Goal: Transaction & Acquisition: Purchase product/service

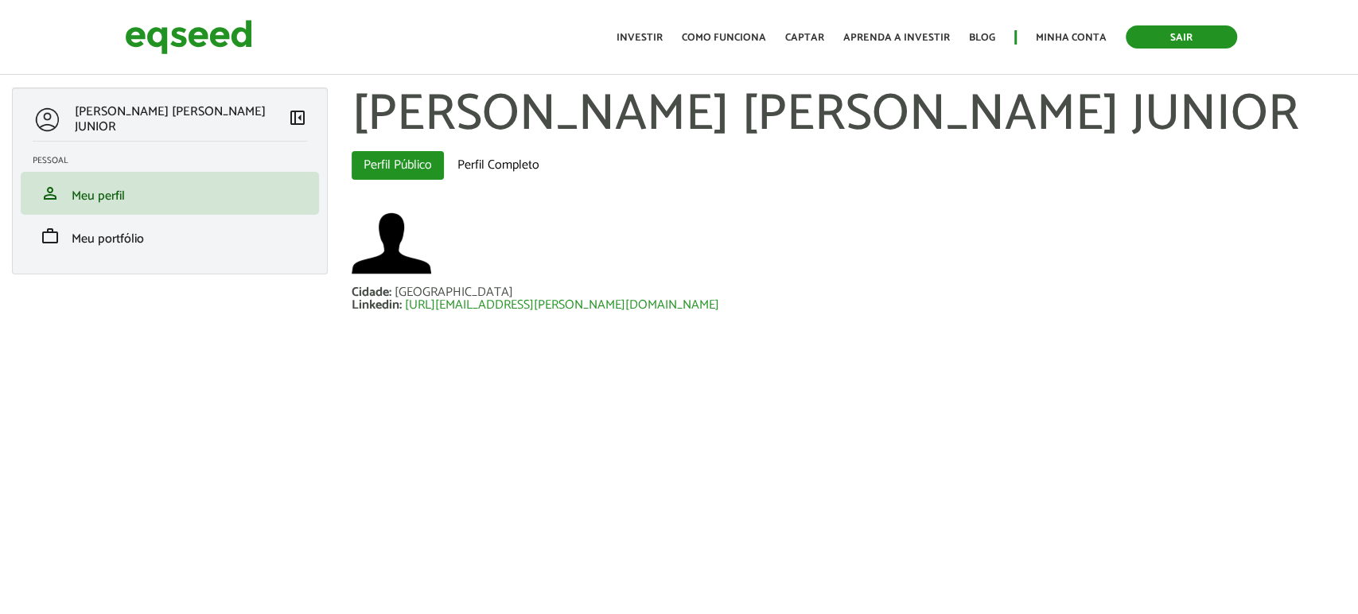
click at [1162, 38] on link "Sair" at bounding box center [1181, 36] width 111 height 23
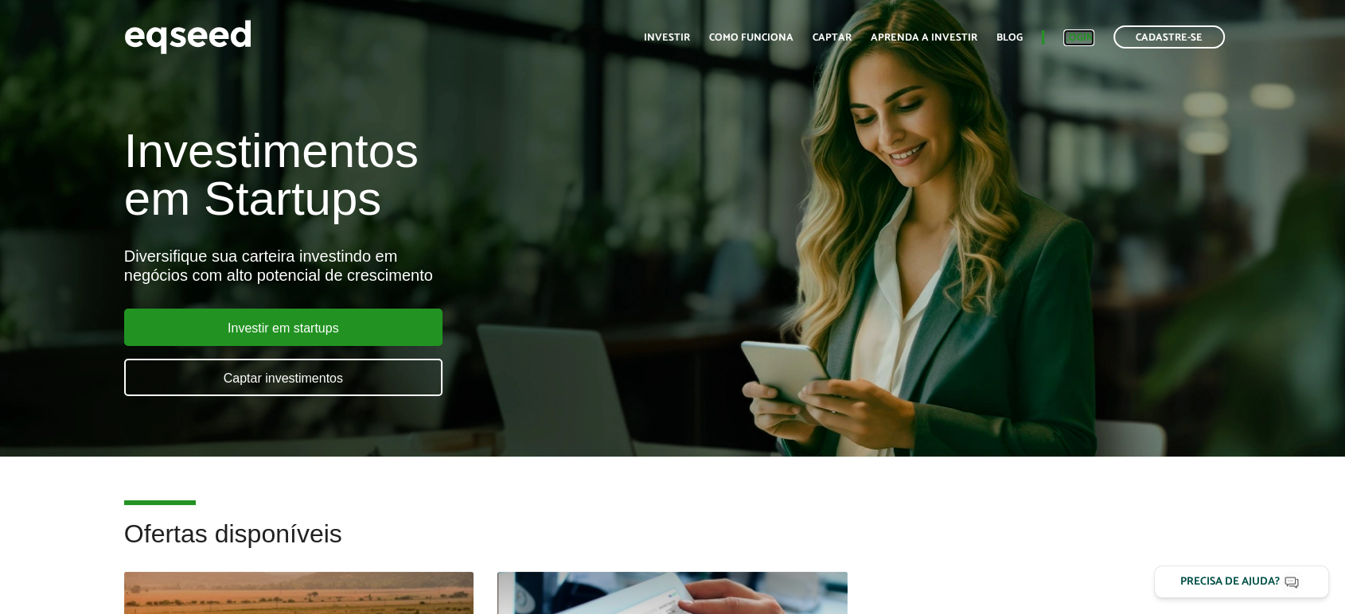
click at [1068, 34] on link "Login" at bounding box center [1078, 38] width 31 height 10
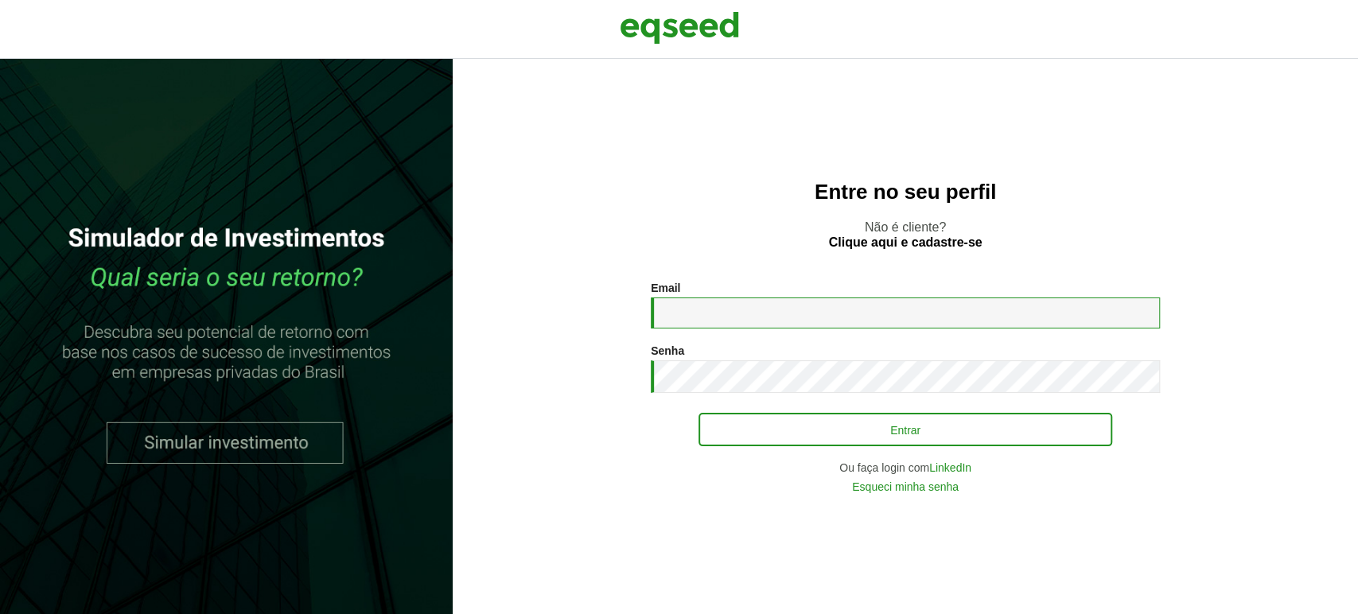
type input "**********"
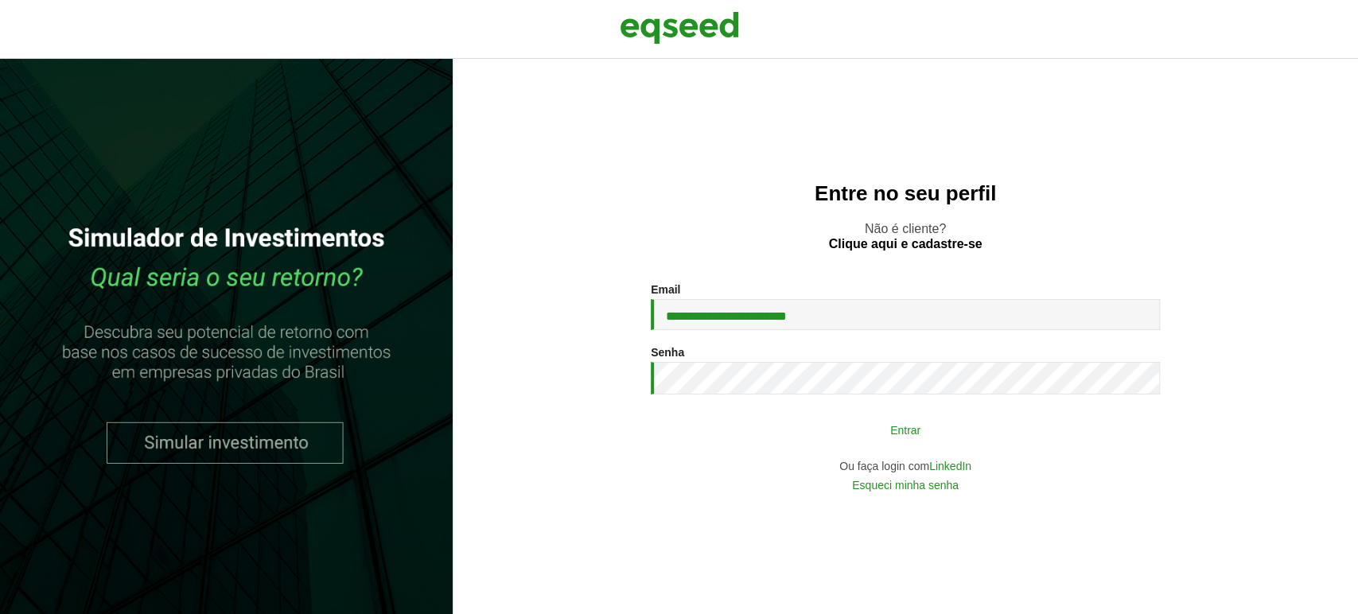
click at [750, 430] on button "Entrar" at bounding box center [906, 430] width 414 height 30
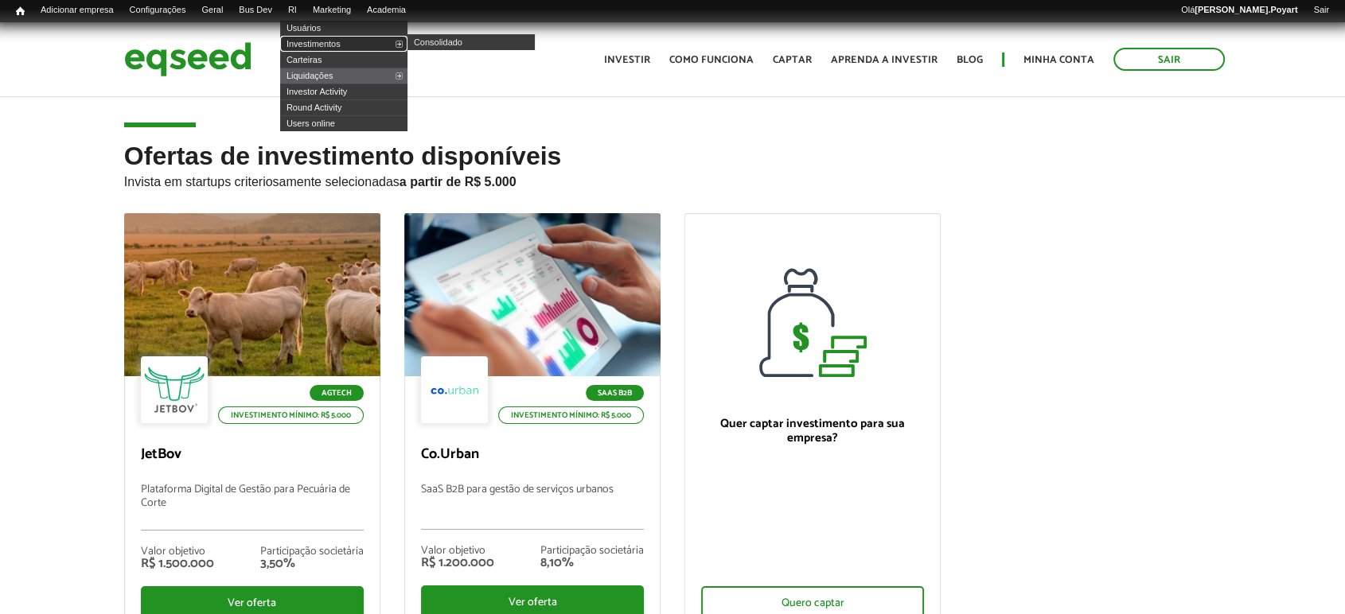
click at [325, 43] on link "Investimentos" at bounding box center [343, 44] width 127 height 16
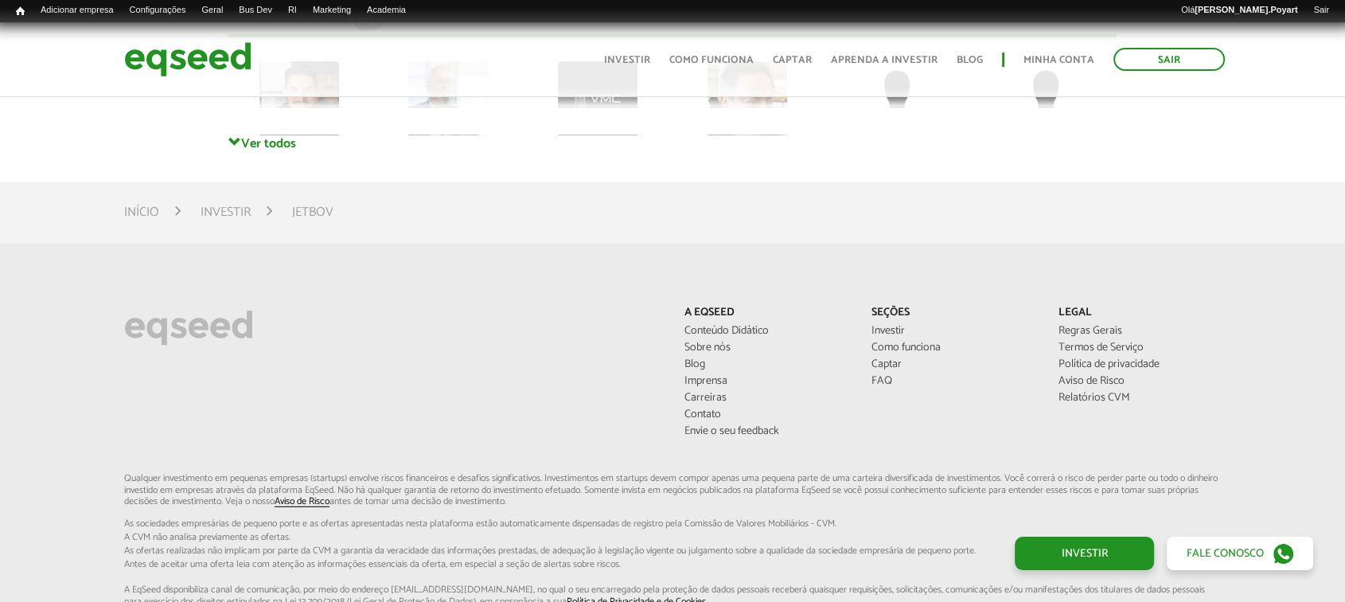
scroll to position [4363, 0]
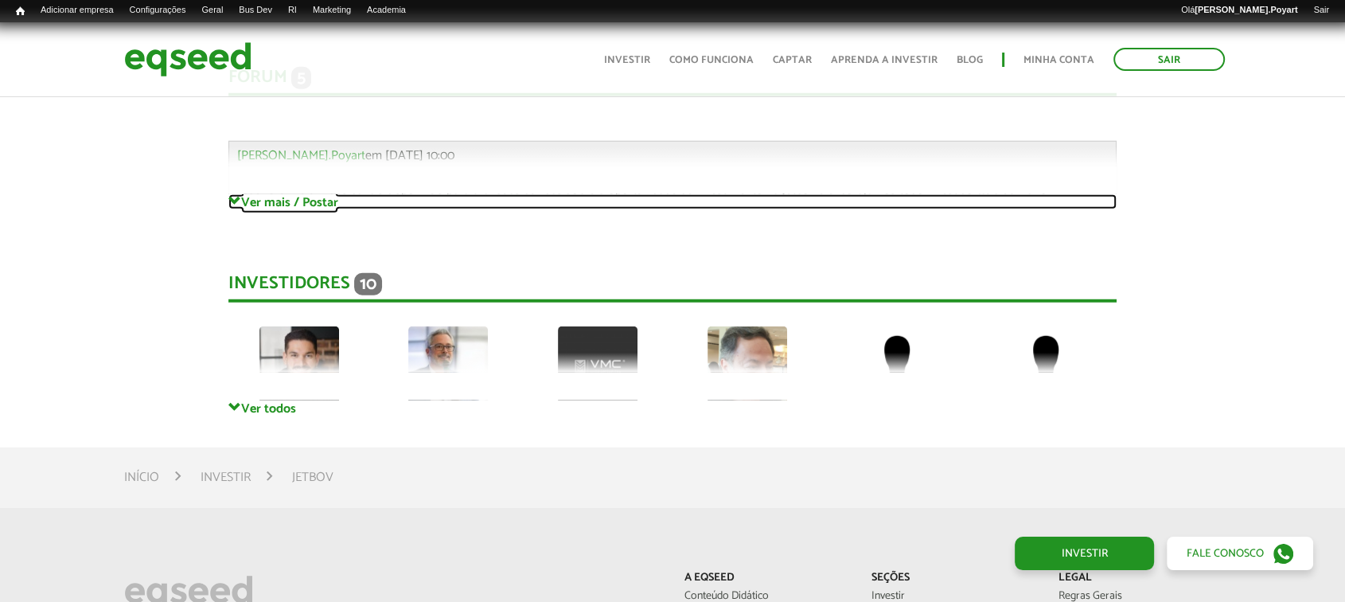
click at [266, 205] on link "Ver mais / Postar" at bounding box center [672, 201] width 889 height 15
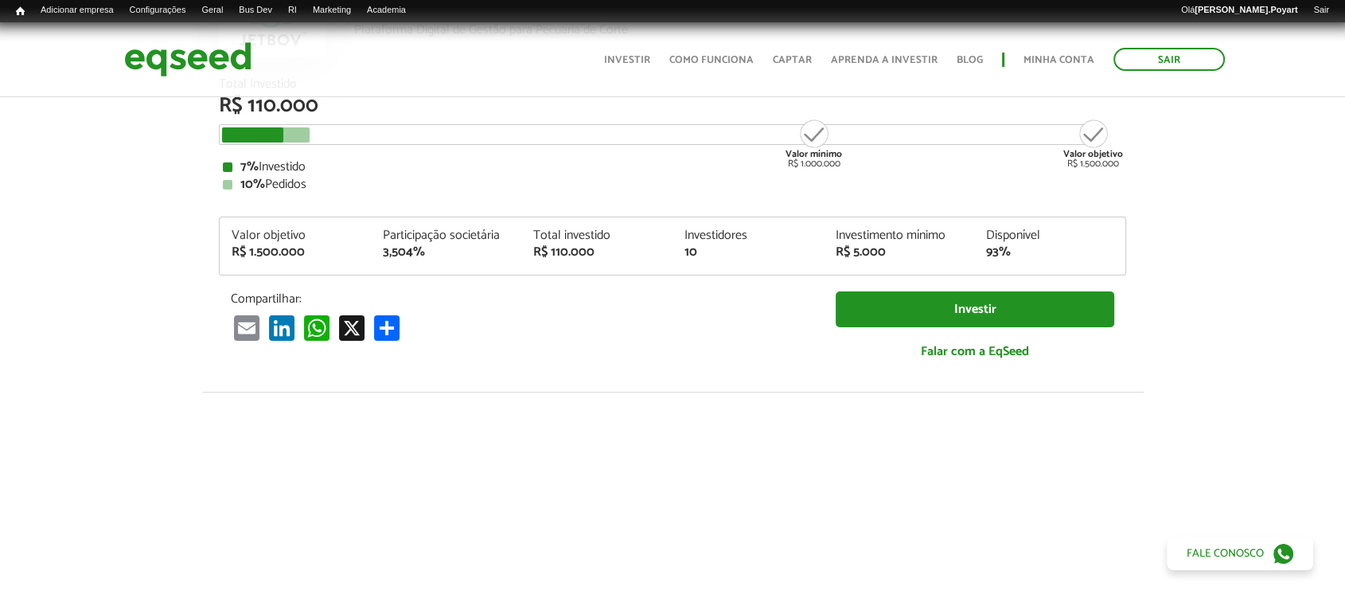
scroll to position [0, 0]
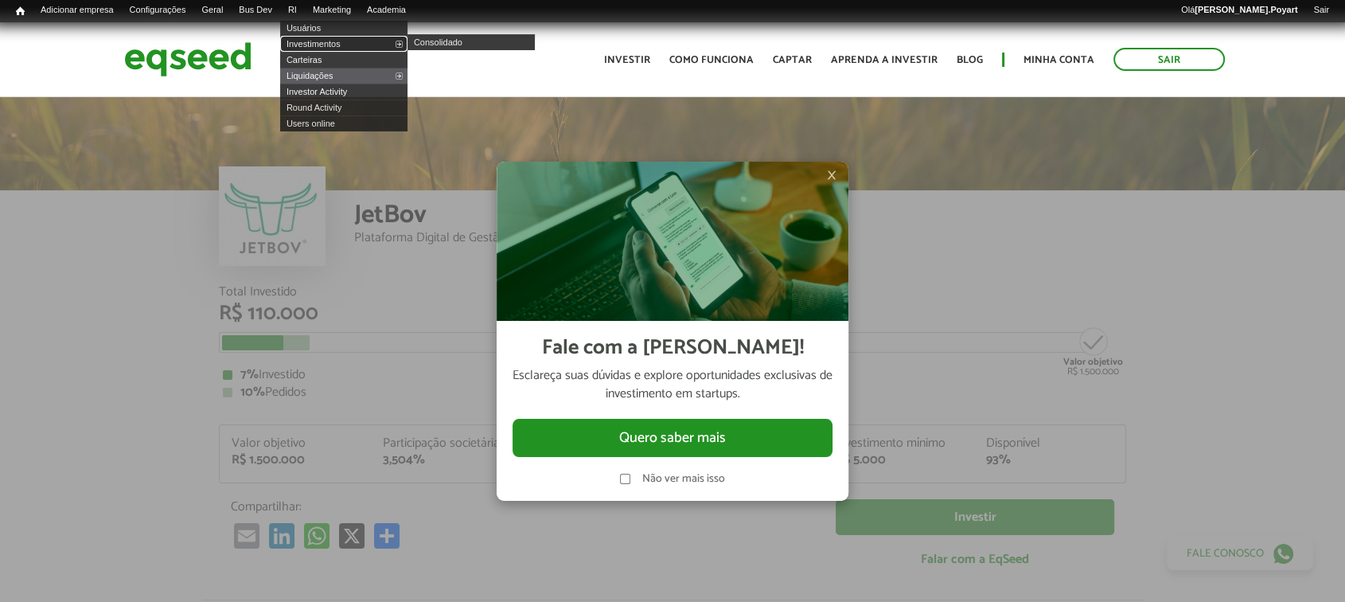
click at [323, 37] on link "Investimentos" at bounding box center [343, 44] width 127 height 16
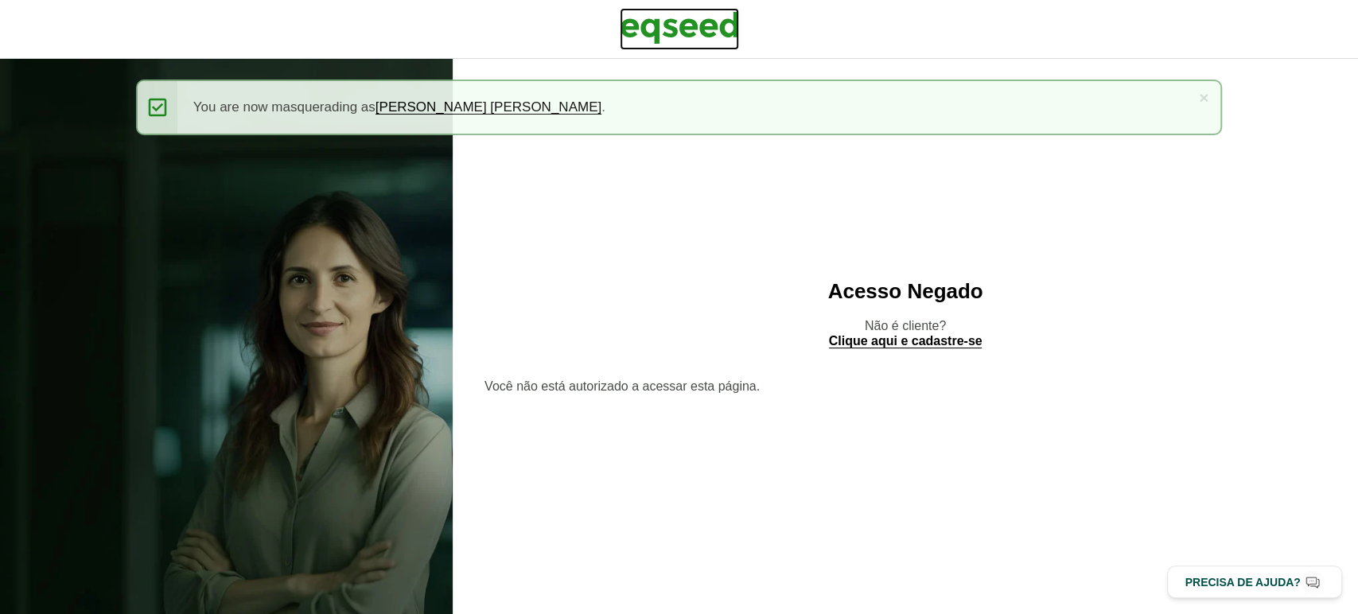
click at [721, 25] on img at bounding box center [679, 28] width 119 height 40
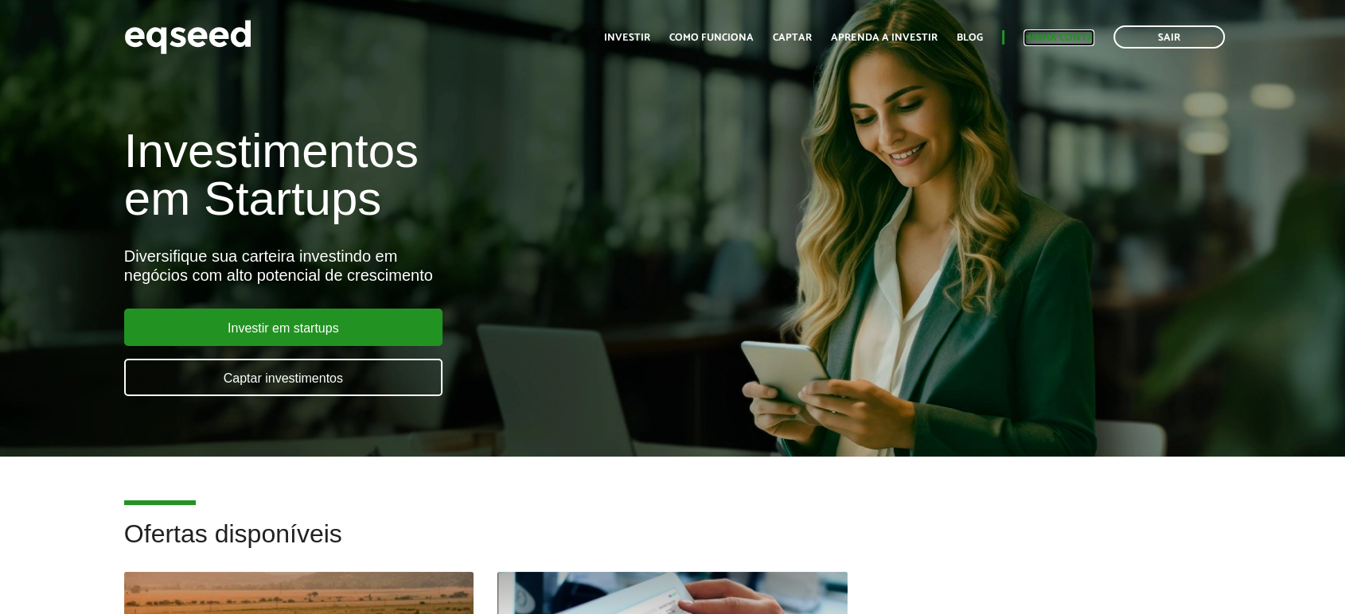
click at [1069, 37] on link "Minha conta" at bounding box center [1058, 38] width 71 height 10
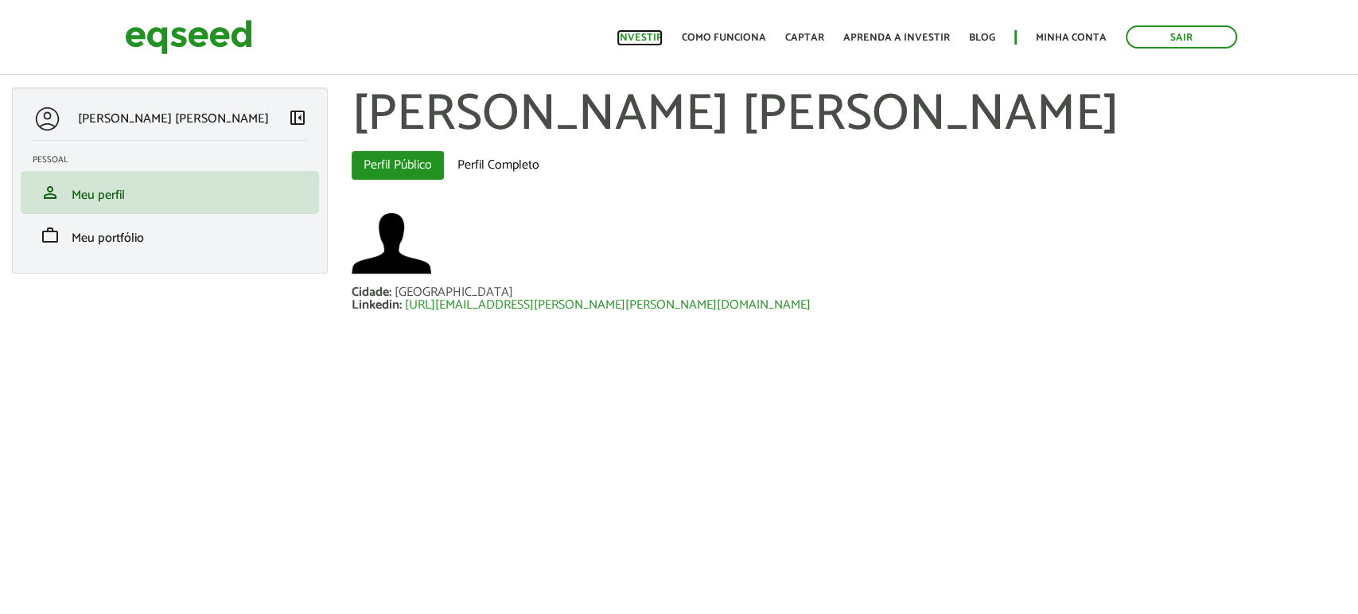
click at [656, 33] on link "Investir" at bounding box center [640, 38] width 46 height 10
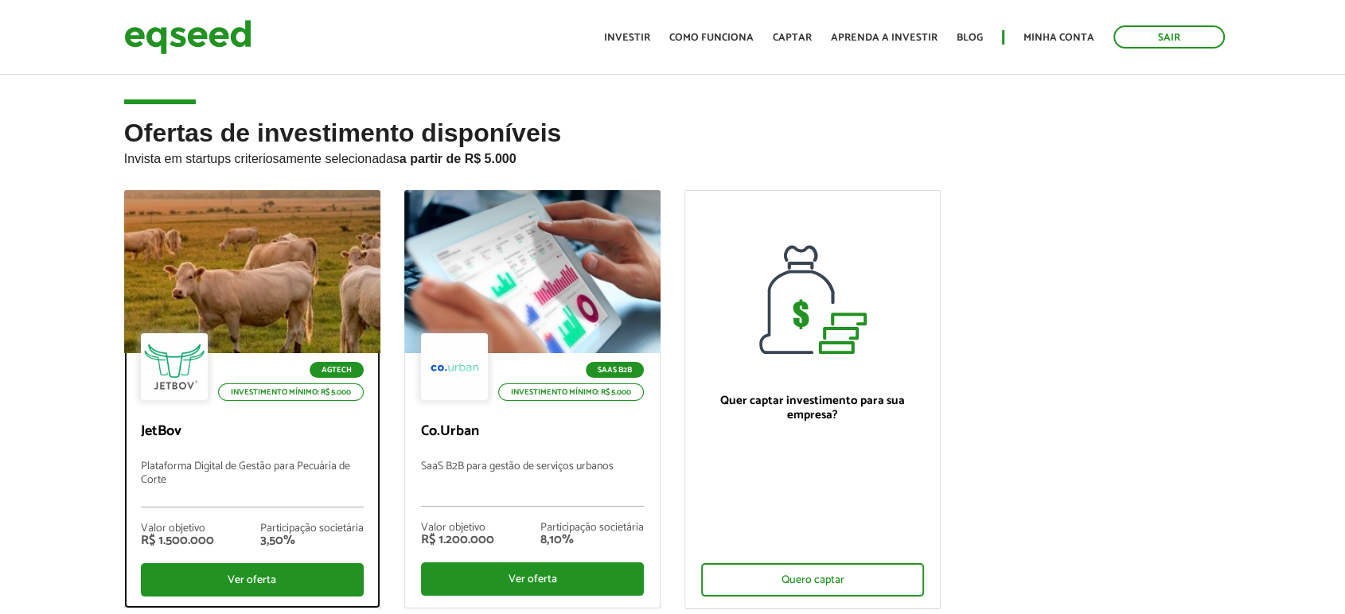
click at [272, 277] on div at bounding box center [252, 272] width 307 height 196
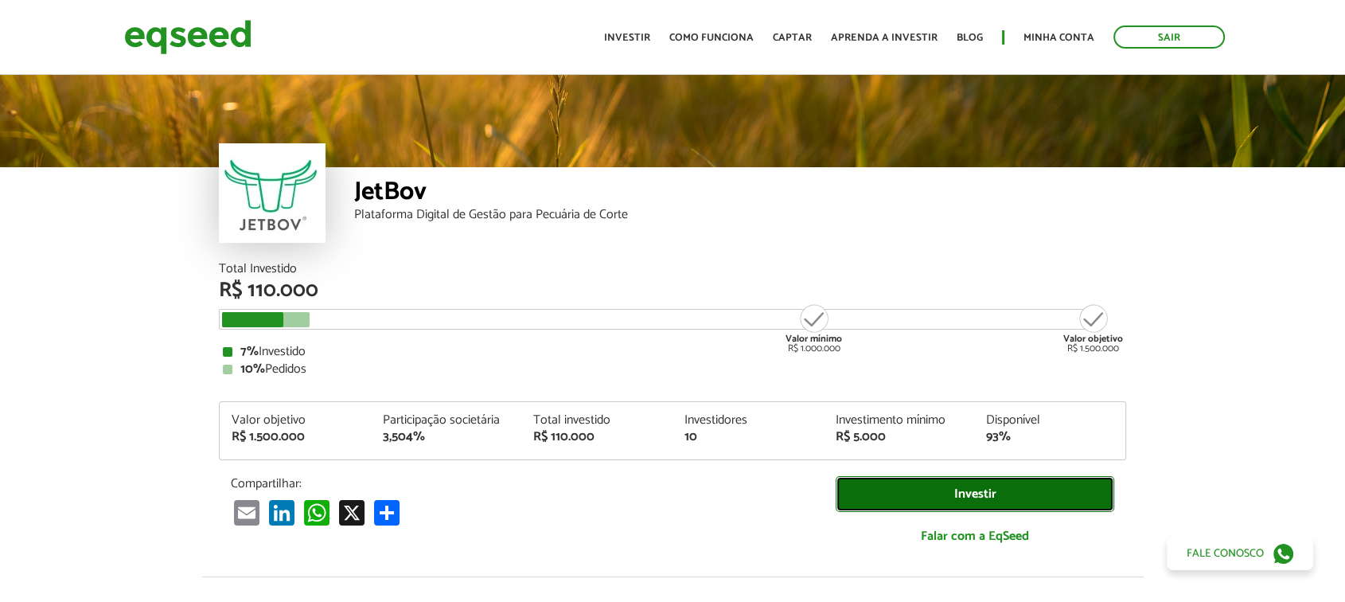
click at [918, 494] on link "Investir" at bounding box center [975, 494] width 279 height 36
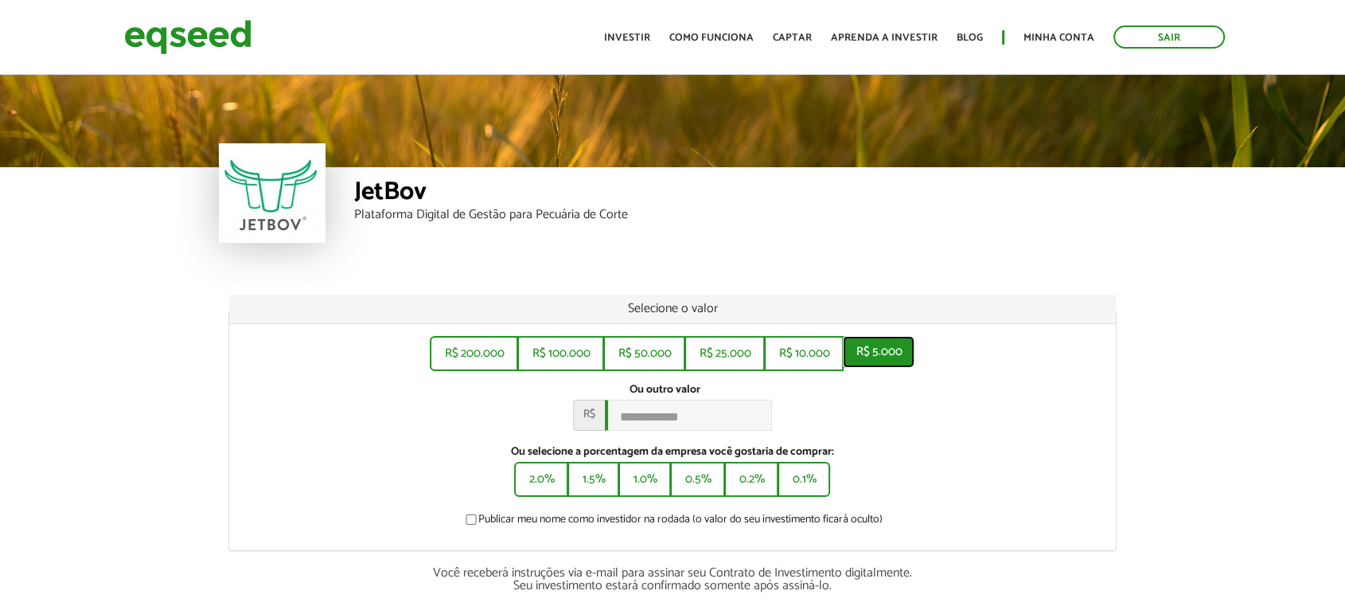
click at [879, 360] on button "R$ 5.000" at bounding box center [879, 352] width 72 height 32
type input "*****"
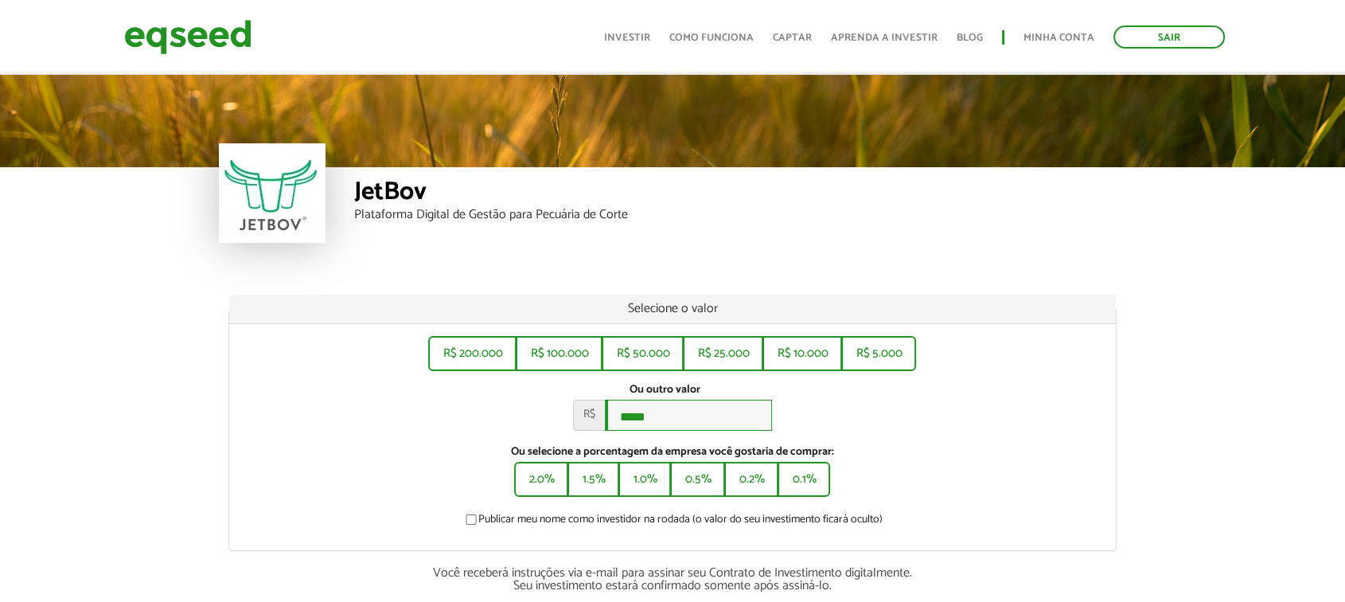
scroll to position [177, 0]
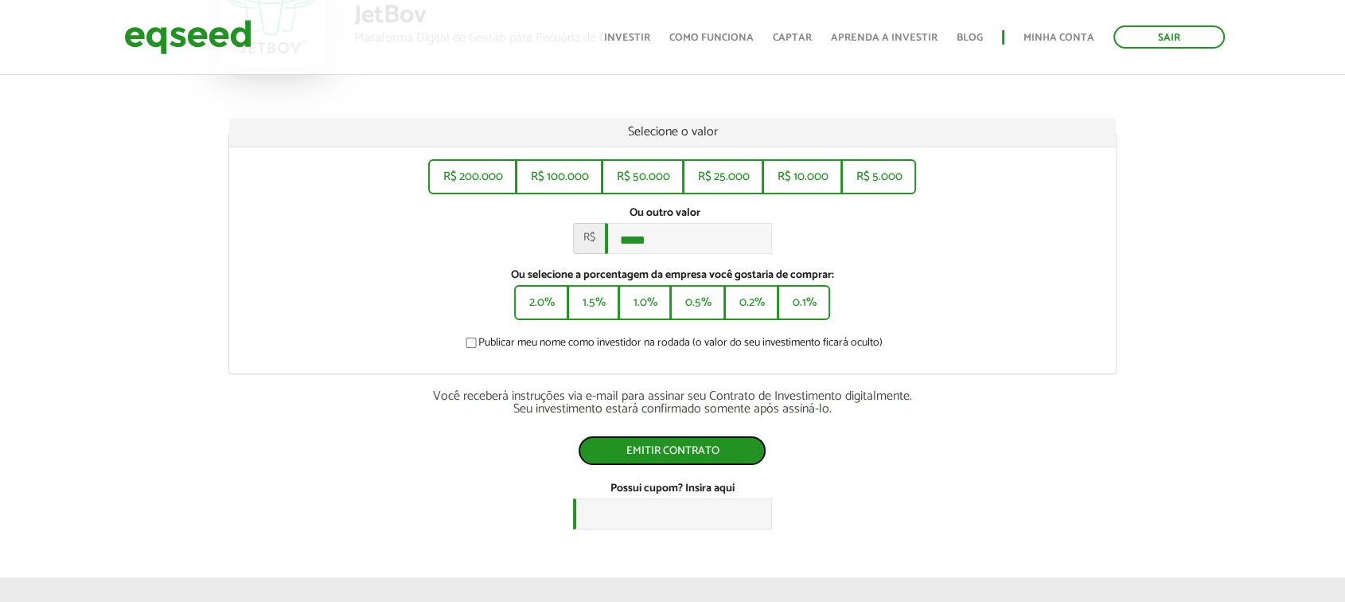
click at [670, 455] on button "Emitir contrato" at bounding box center [672, 450] width 189 height 30
